Goal: Information Seeking & Learning: Learn about a topic

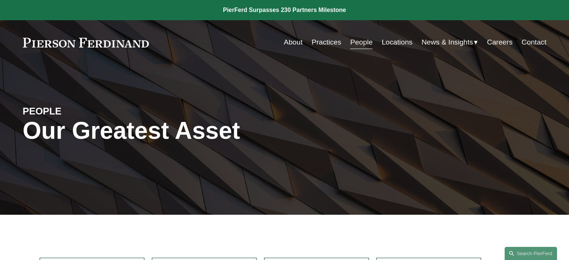
scroll to position [227, 0]
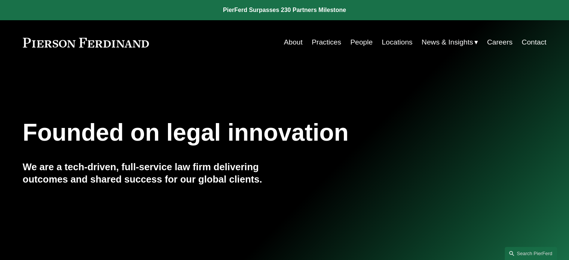
click at [358, 45] on link "People" at bounding box center [361, 42] width 22 height 14
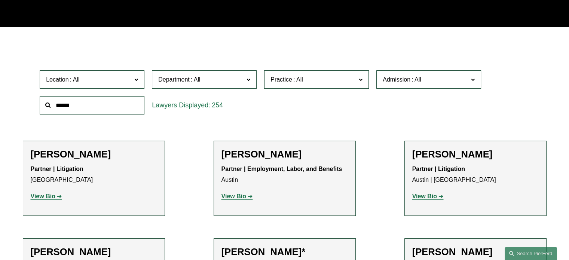
scroll to position [227, 0]
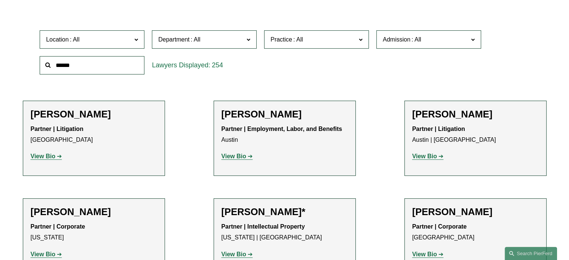
click at [134, 65] on input "text" at bounding box center [92, 65] width 105 height 18
type input "*****"
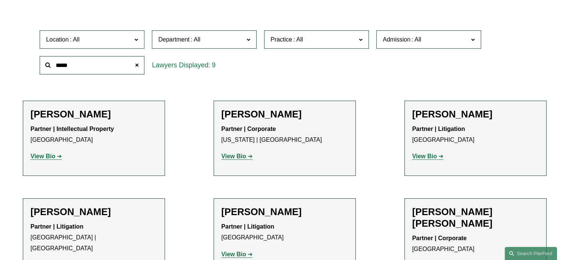
click at [92, 112] on h2 "[PERSON_NAME]" at bounding box center [94, 114] width 126 height 12
click at [42, 157] on strong "View Bio" at bounding box center [43, 156] width 25 height 6
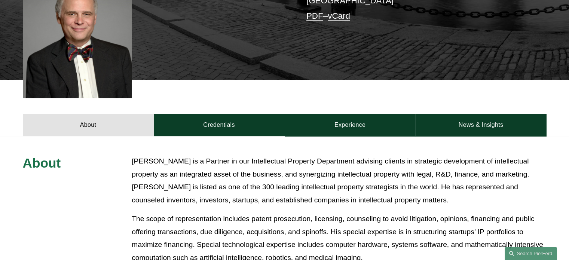
scroll to position [455, 0]
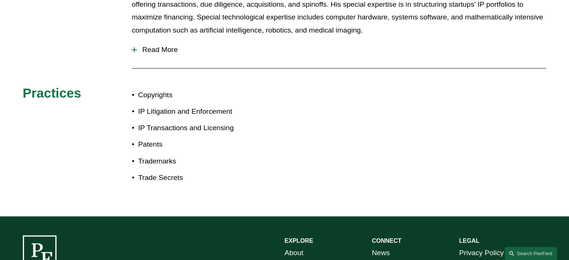
click at [154, 46] on span "Read More" at bounding box center [341, 50] width 409 height 8
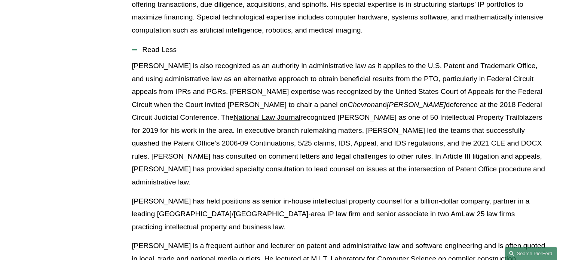
click at [294, 59] on p "[PERSON_NAME] is also recognized as an authority in administrative law as it ap…" at bounding box center [339, 123] width 414 height 129
